Goal: Task Accomplishment & Management: Manage account settings

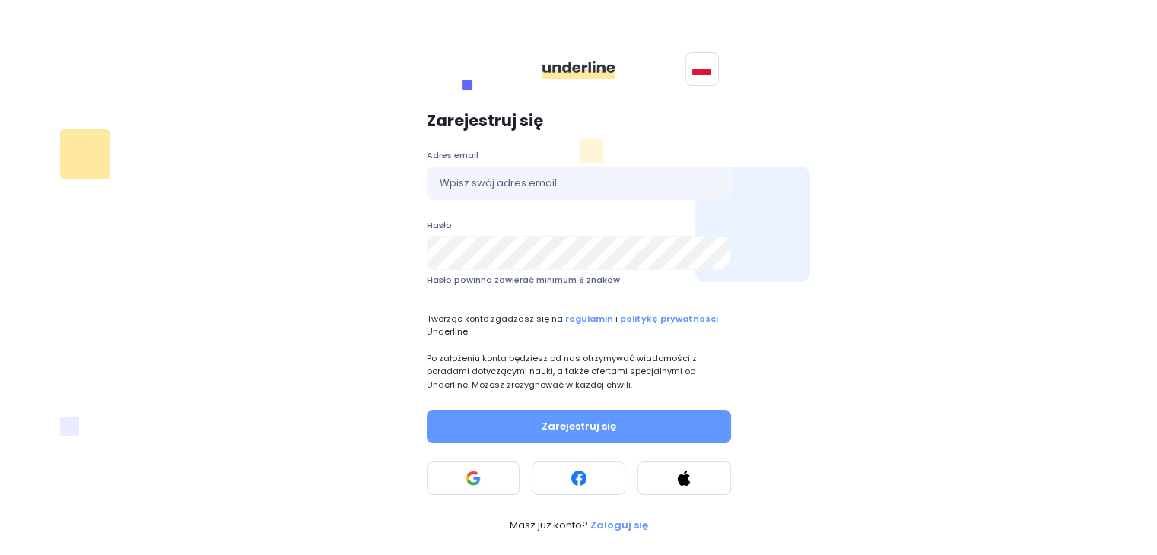
drag, startPoint x: 1135, startPoint y: 189, endPoint x: 1113, endPoint y: 162, distance: 34.6
click at [868, 189] on div "Polski English Zarejestruj się Adres email Hasło Hasło powinno zawierać minimum…" at bounding box center [578, 268] width 1157 height 555
click at [868, 172] on div "Polski English Zarejestruj się Adres email Hasło Hasło powinno zawierać minimum…" at bounding box center [578, 268] width 1157 height 555
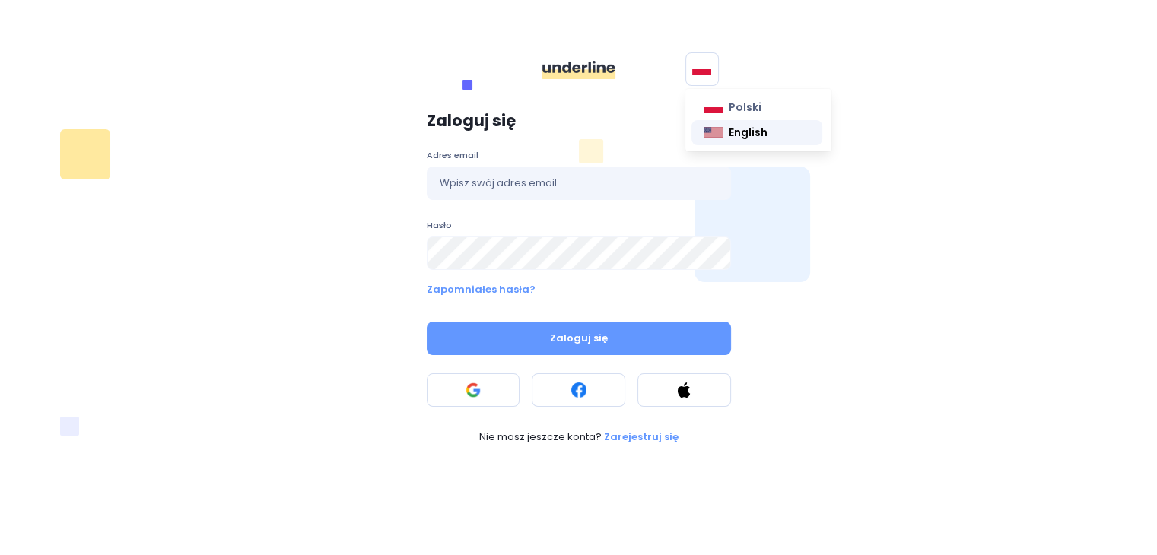
click at [749, 135] on span "English" at bounding box center [748, 133] width 39 height 16
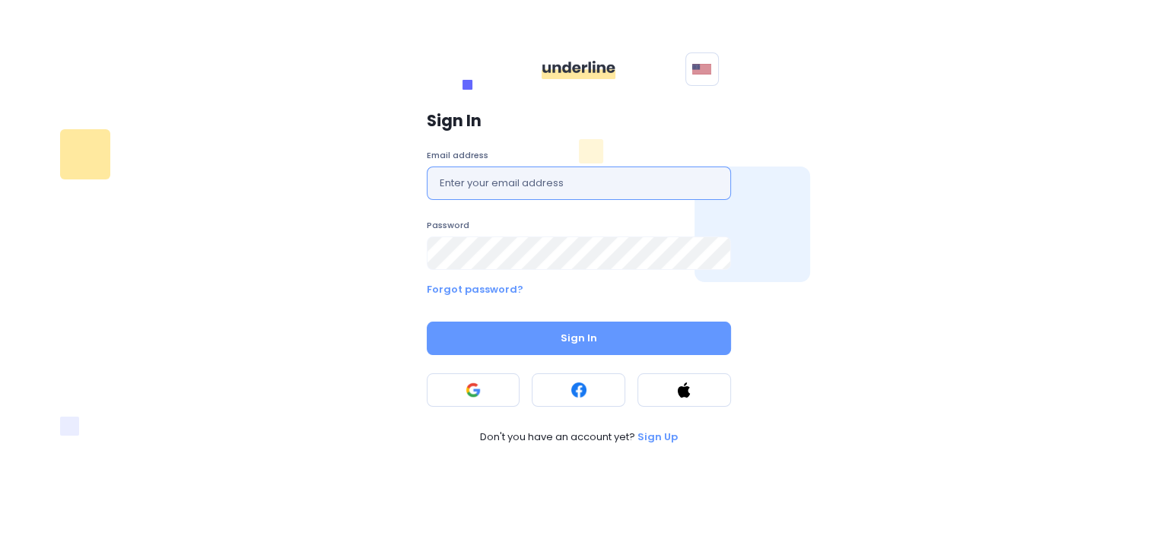
click at [522, 187] on input "text" at bounding box center [579, 183] width 304 height 33
type input "sun6198sun@gmail.com"
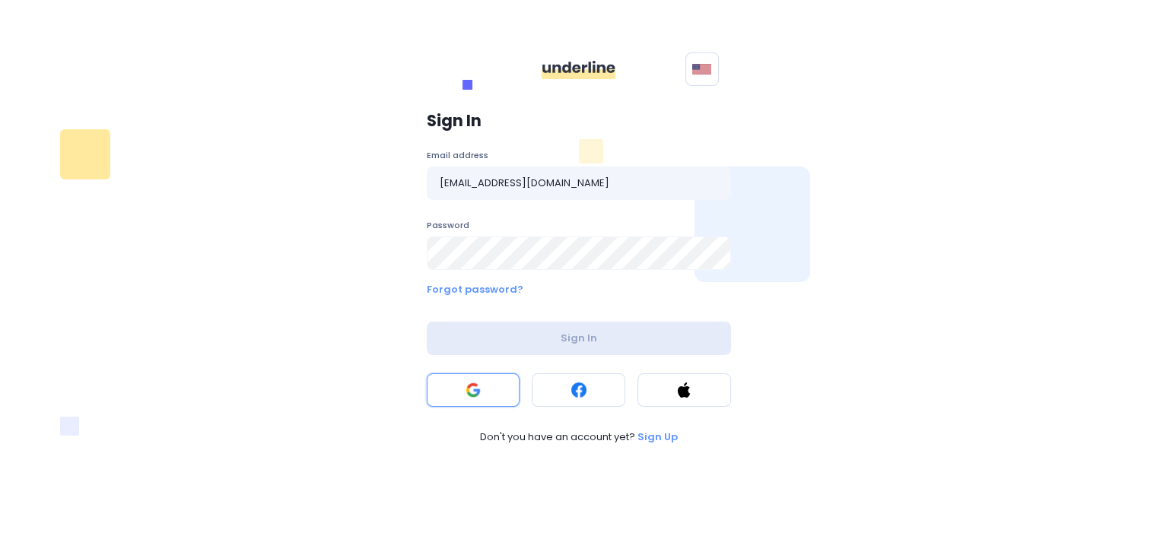
click at [490, 400] on button at bounding box center [474, 389] width 94 height 33
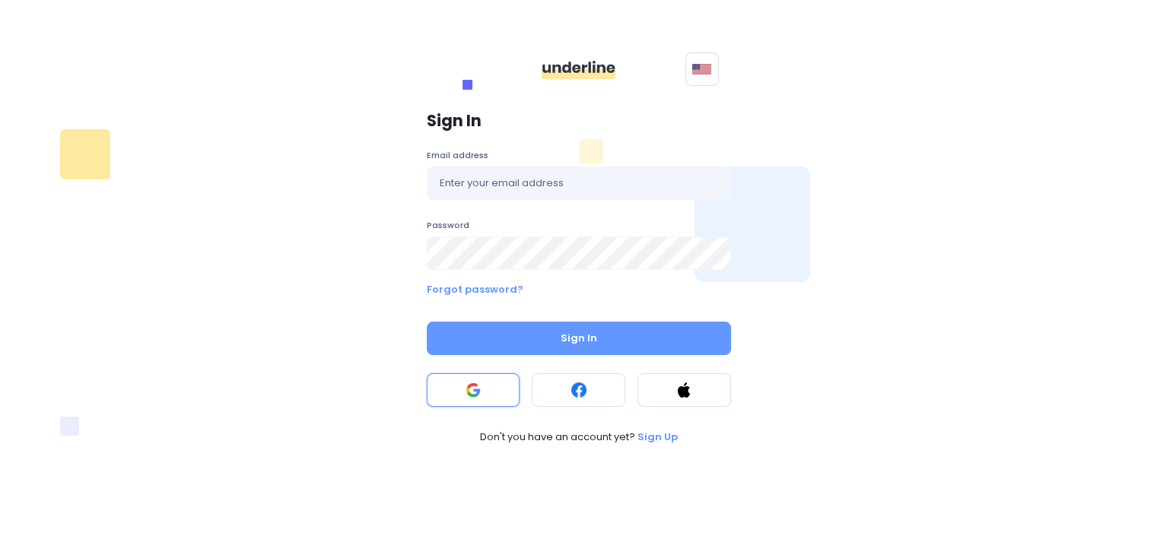
click at [486, 385] on button at bounding box center [474, 389] width 94 height 33
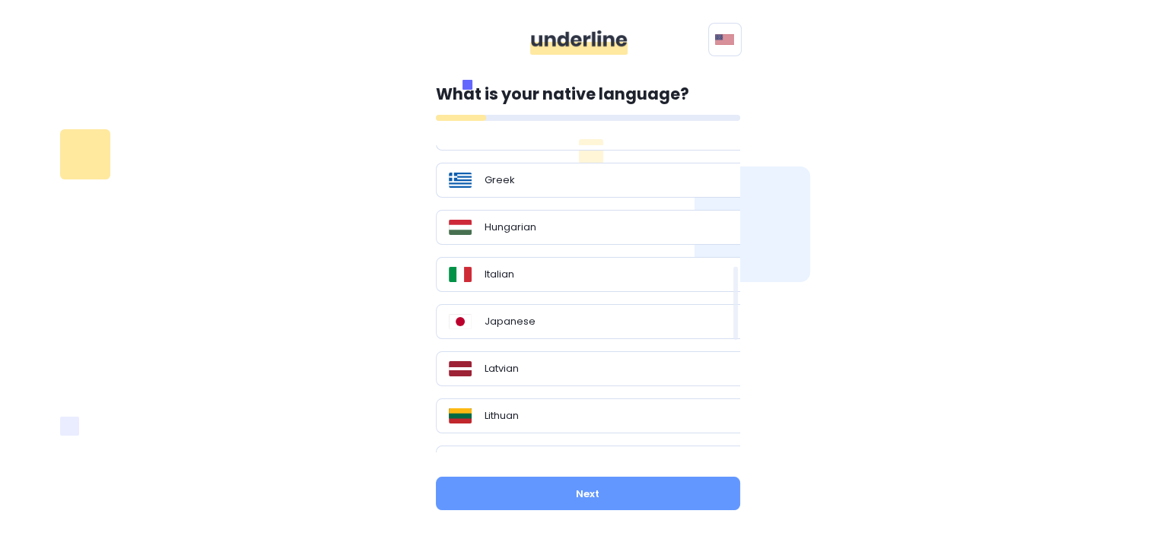
scroll to position [310, 0]
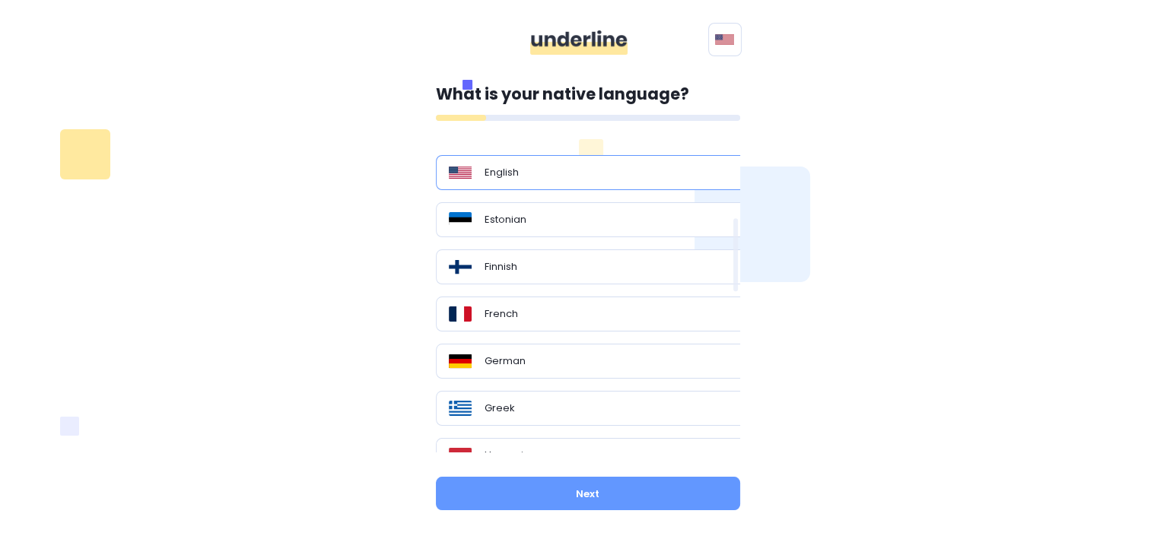
click at [510, 165] on p "English" at bounding box center [502, 172] width 34 height 15
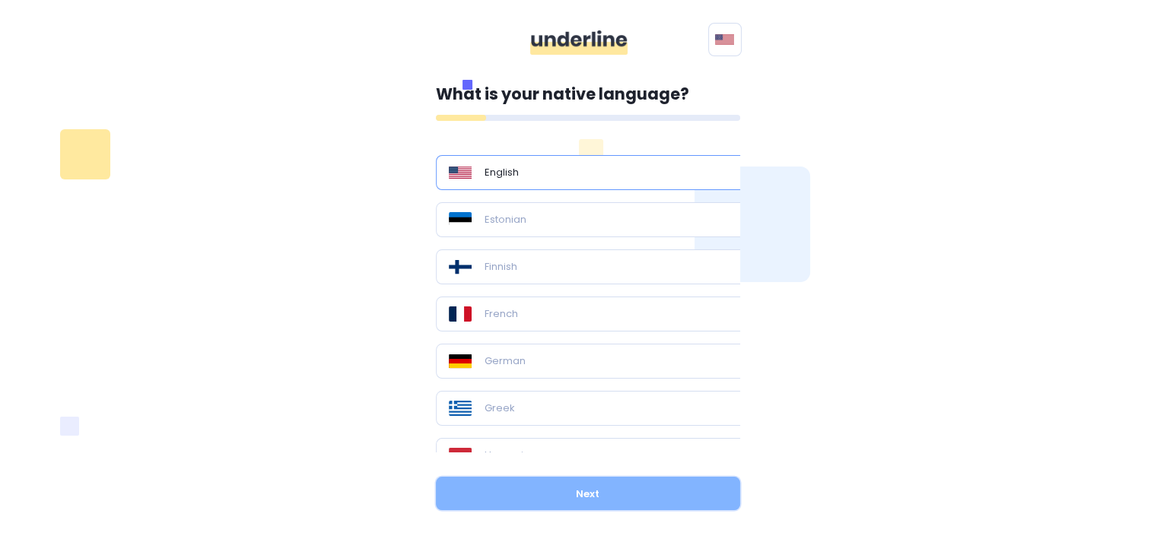
click at [604, 491] on button "Next" at bounding box center [588, 493] width 304 height 33
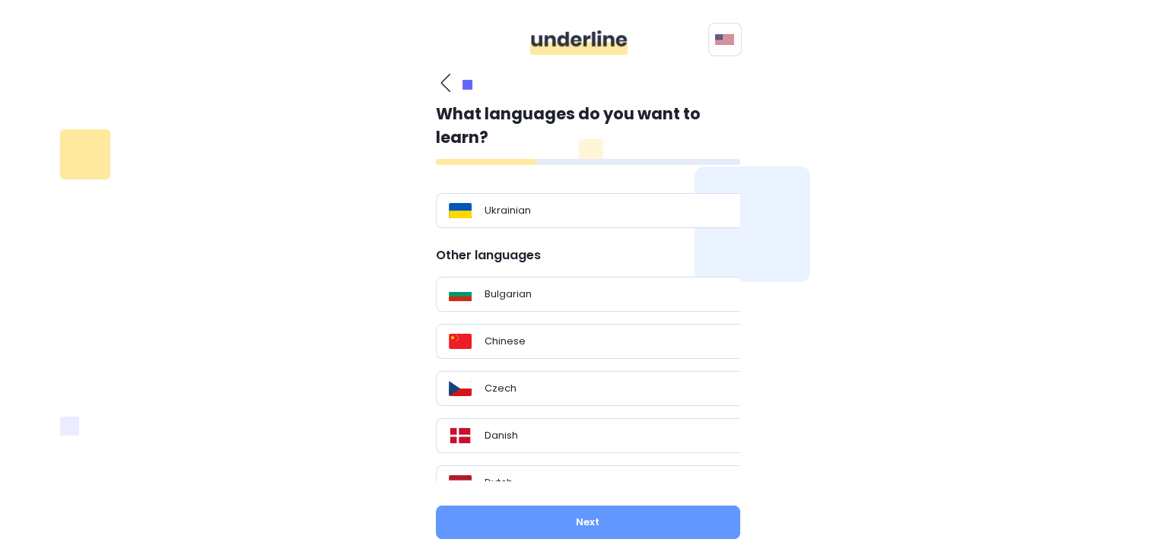
scroll to position [0, 0]
